Goal: Information Seeking & Learning: Learn about a topic

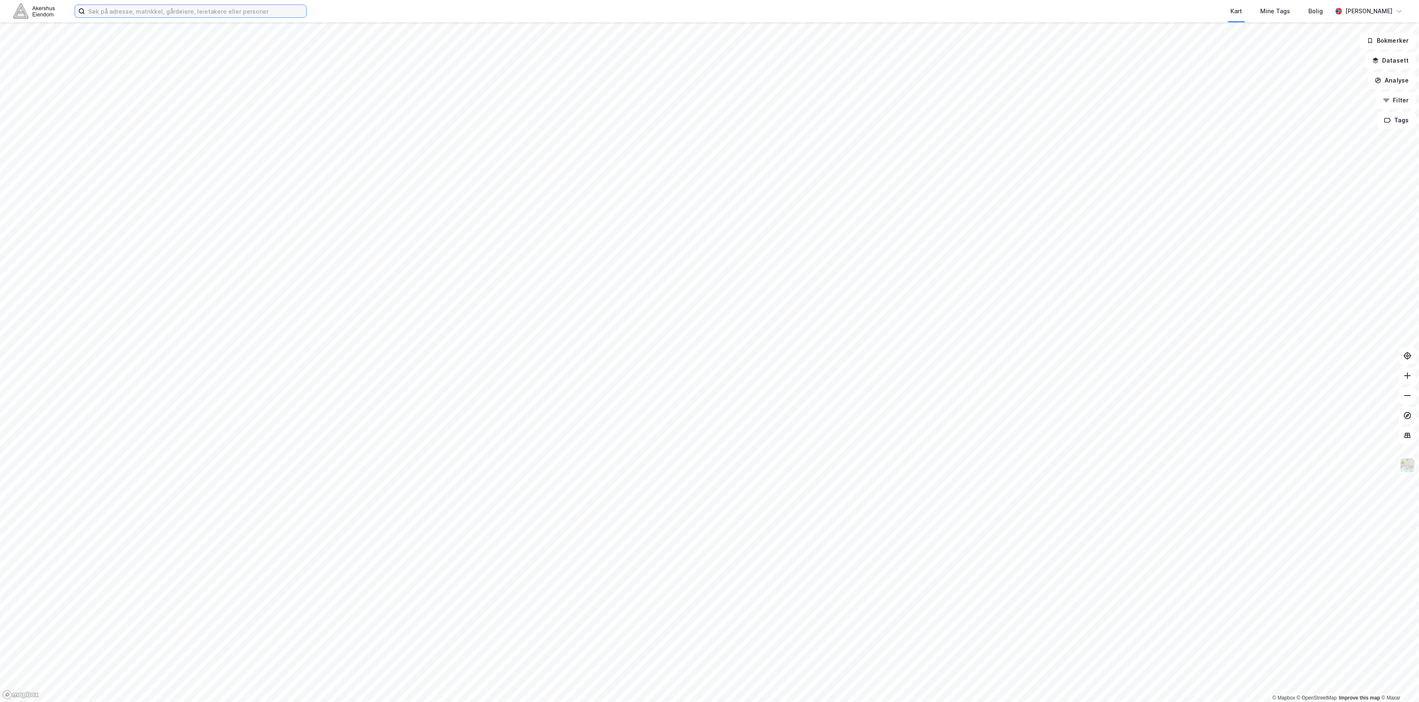
click at [225, 7] on input at bounding box center [195, 11] width 221 height 12
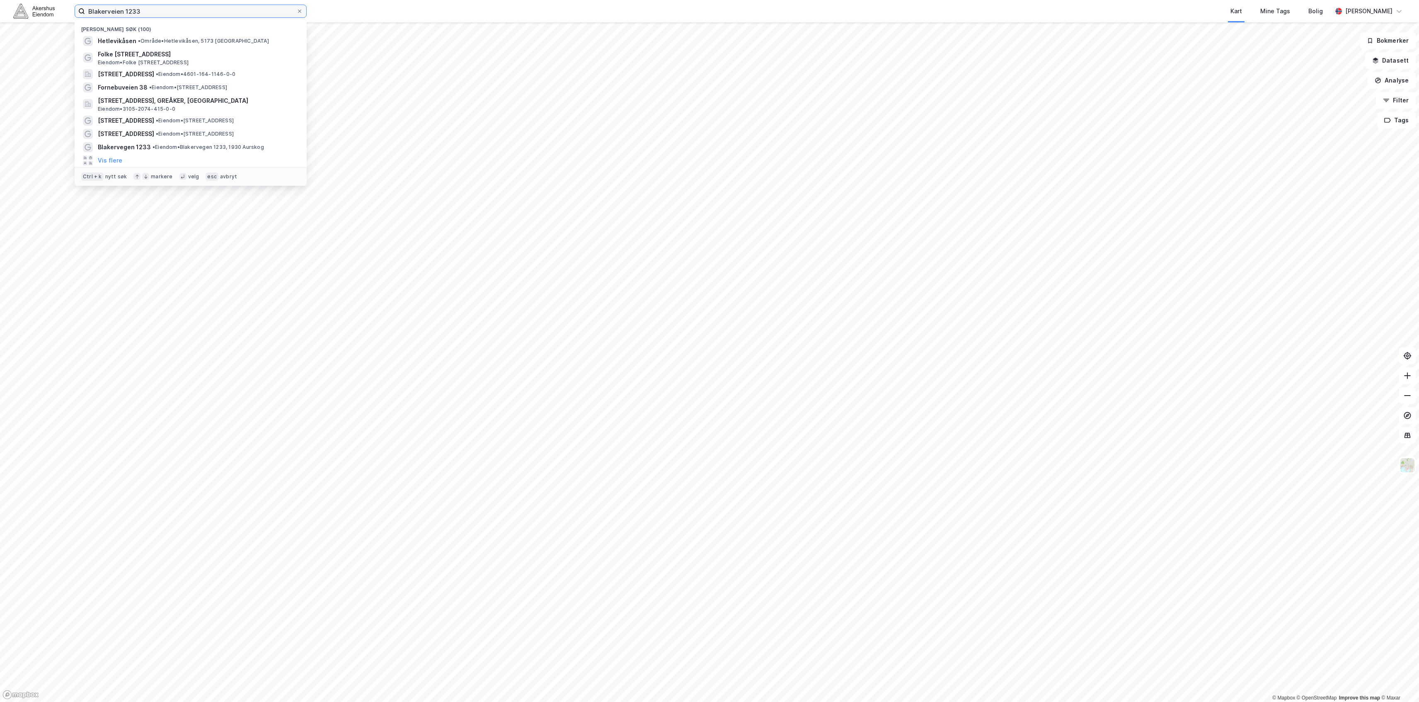
type input "Blakerveien 1233"
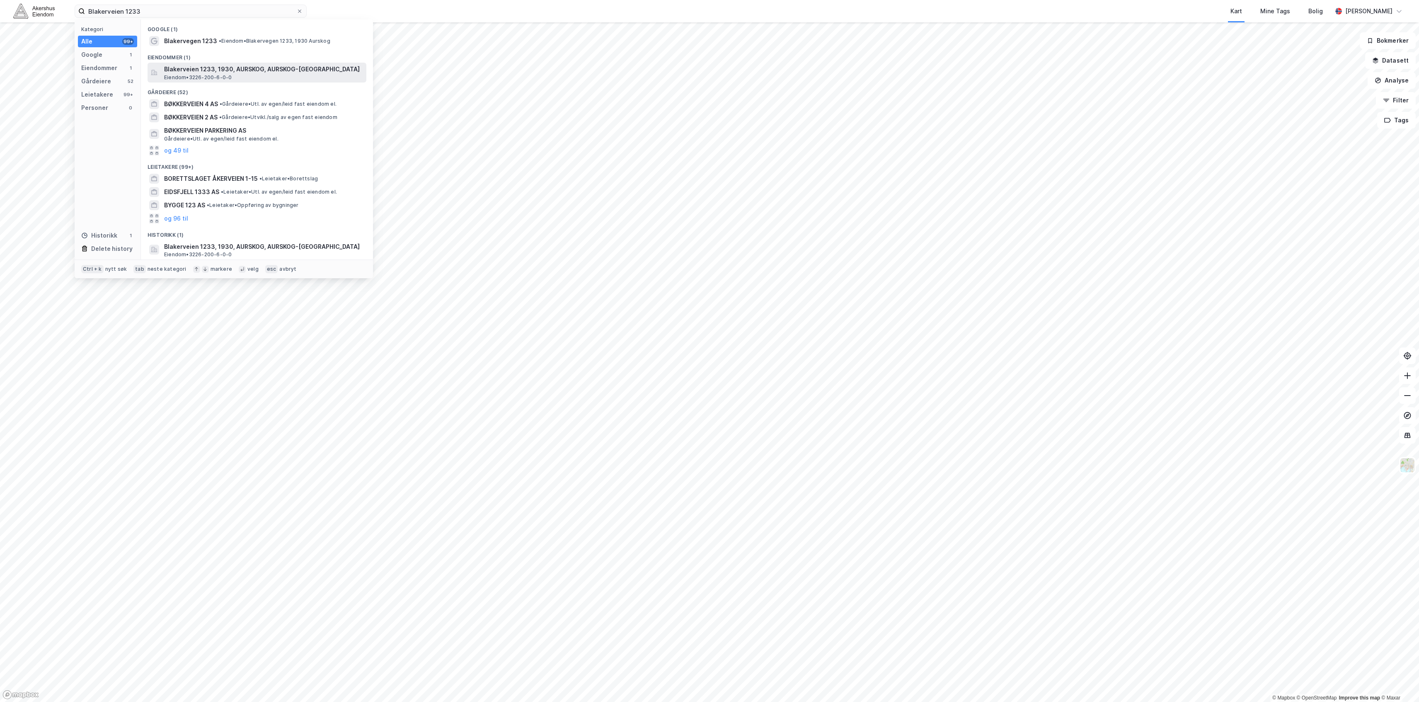
click at [230, 80] on span "Eiendom • 3226-200-6-0-0" at bounding box center [198, 77] width 68 height 7
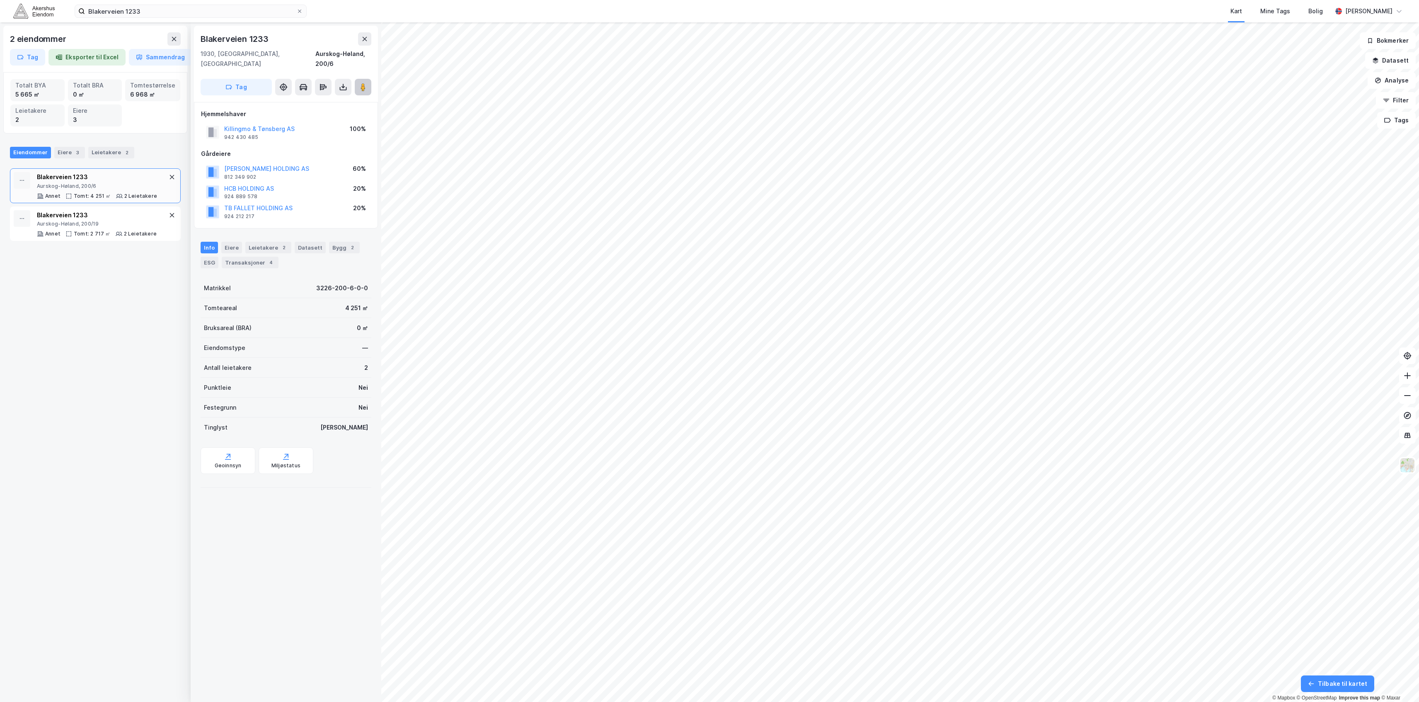
click at [359, 83] on icon at bounding box center [363, 87] width 8 height 8
